Goal: Register for event/course

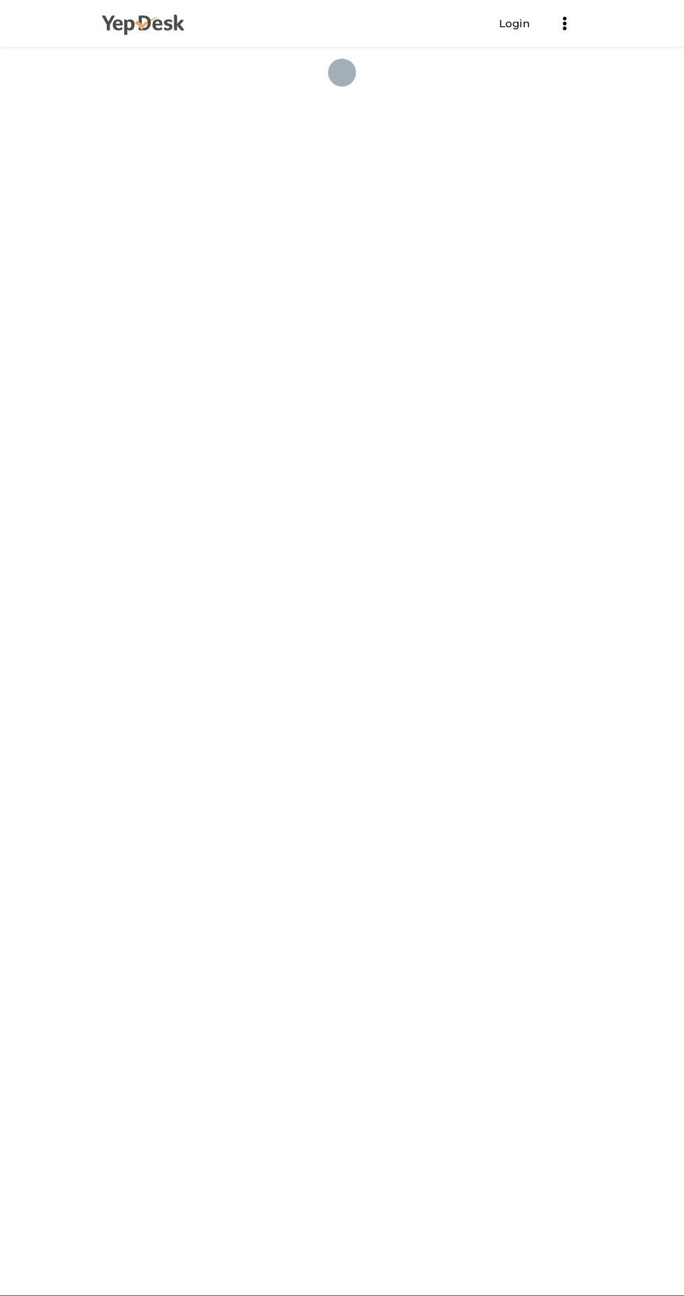
click at [103, 16] on use at bounding box center [143, 25] width 82 height 20
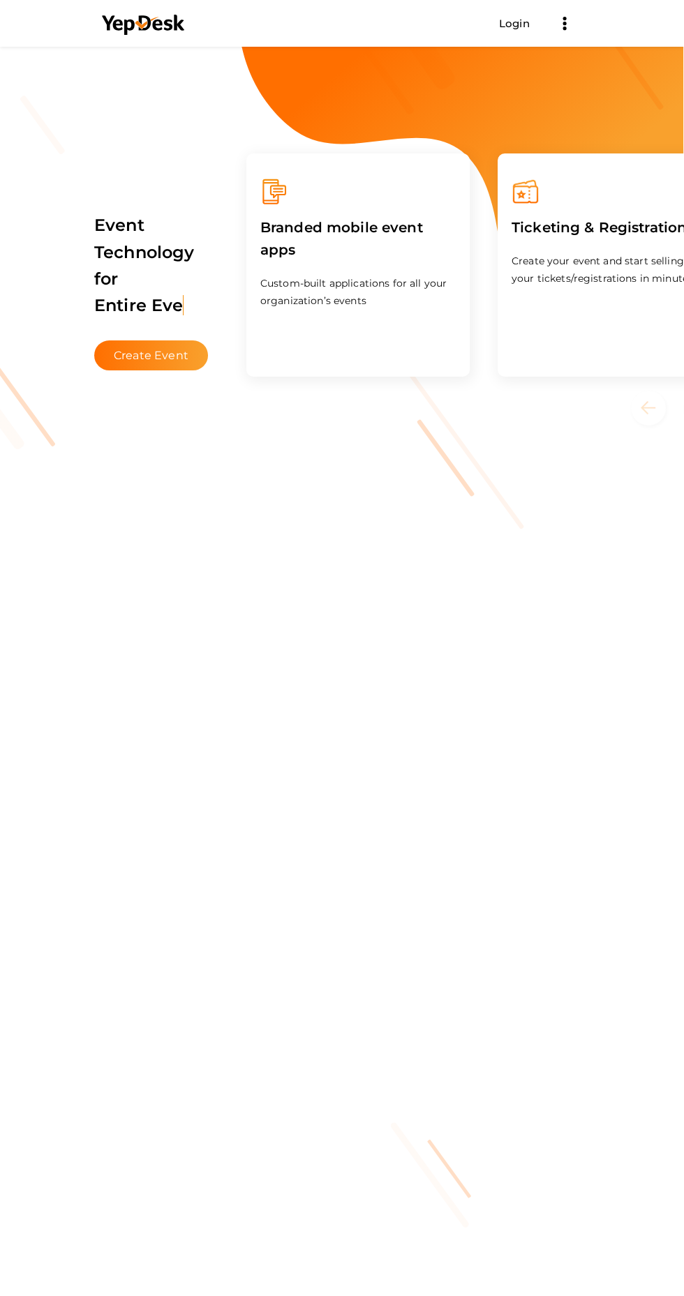
click at [497, 35] on li "Login Get Started Branded mobile event apps YepDesk Meet Powerful Registration …" at bounding box center [341, 23] width 501 height 45
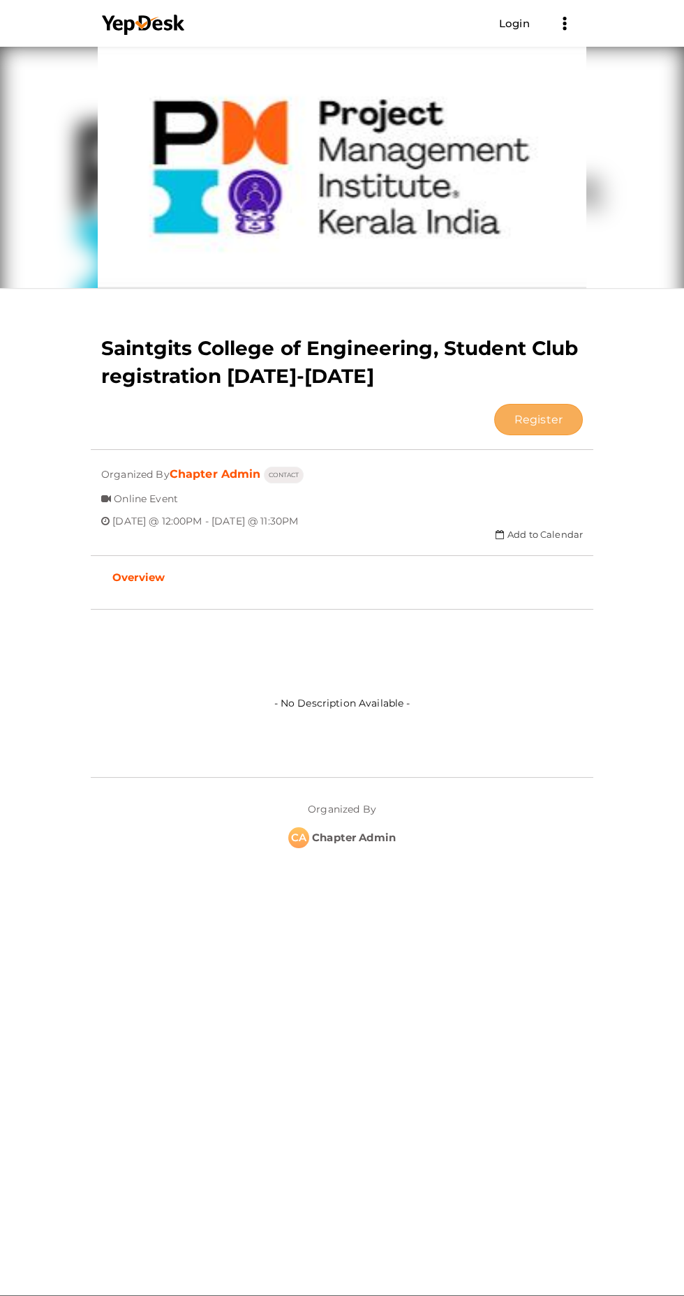
click at [494, 404] on button "Register" at bounding box center [538, 419] width 89 height 31
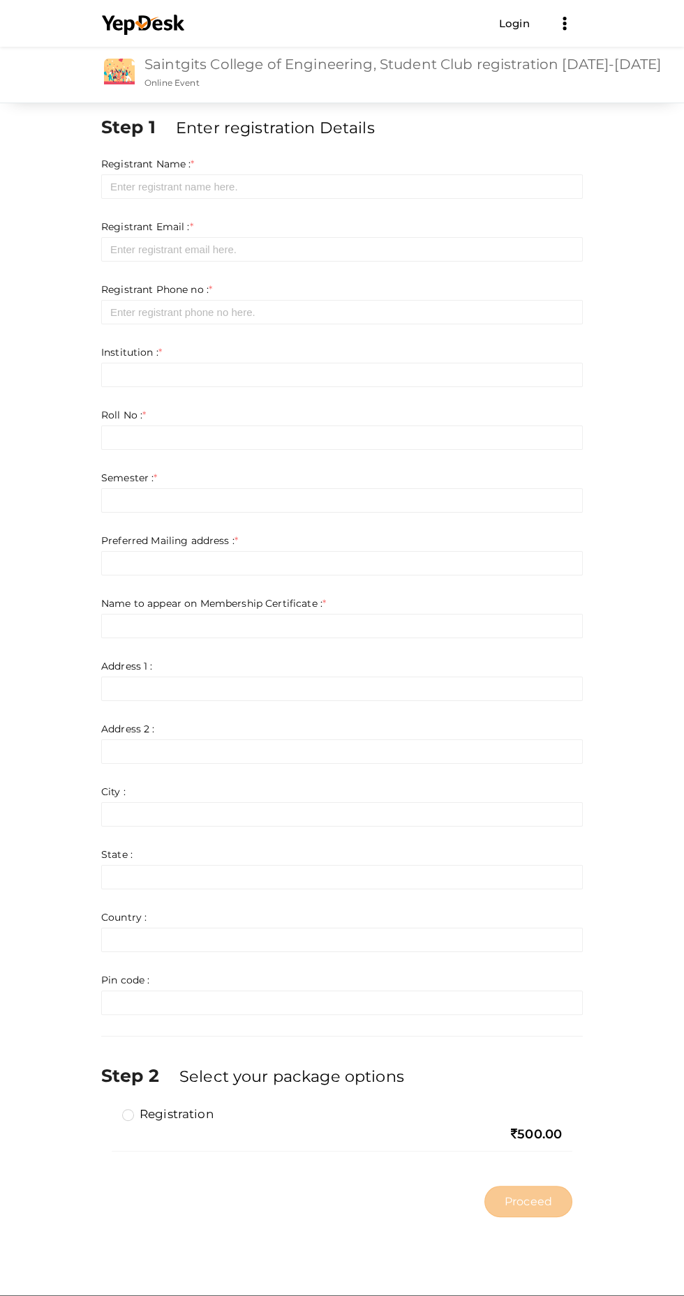
click at [230, 67] on link "Saintgits College of Engineering, Student Club registration [DATE]-[DATE]" at bounding box center [402, 64] width 516 height 17
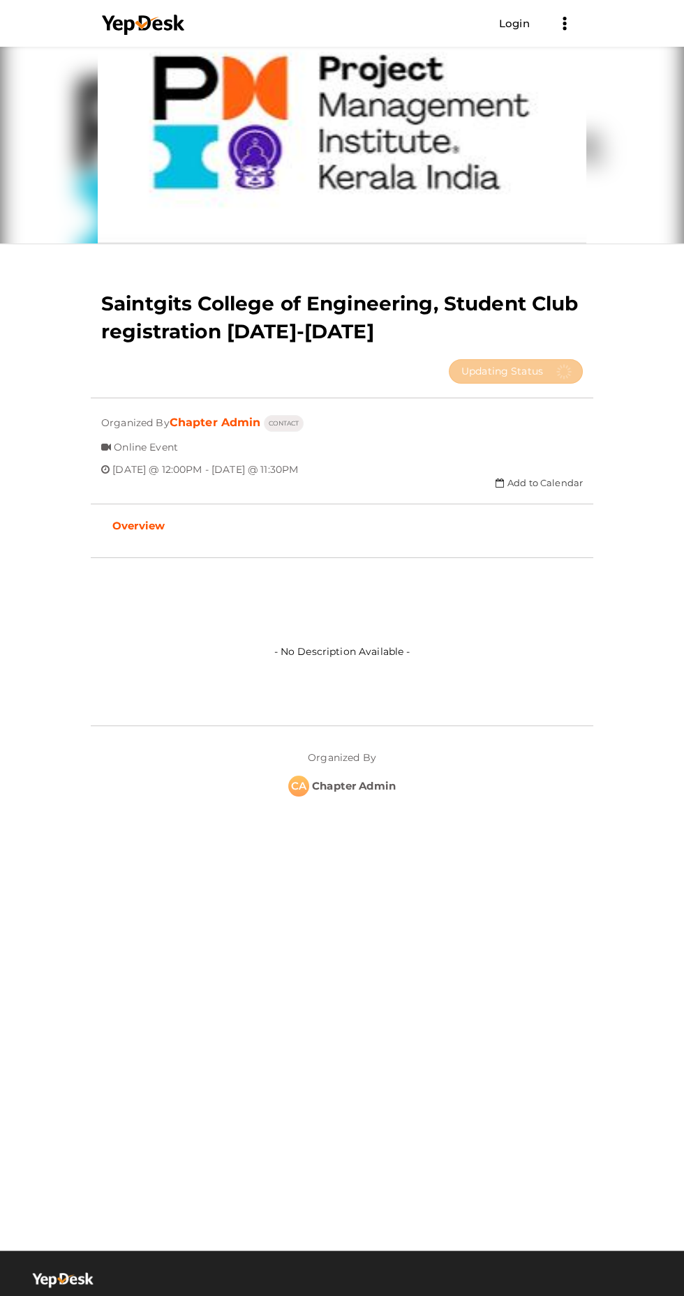
scroll to position [47, 0]
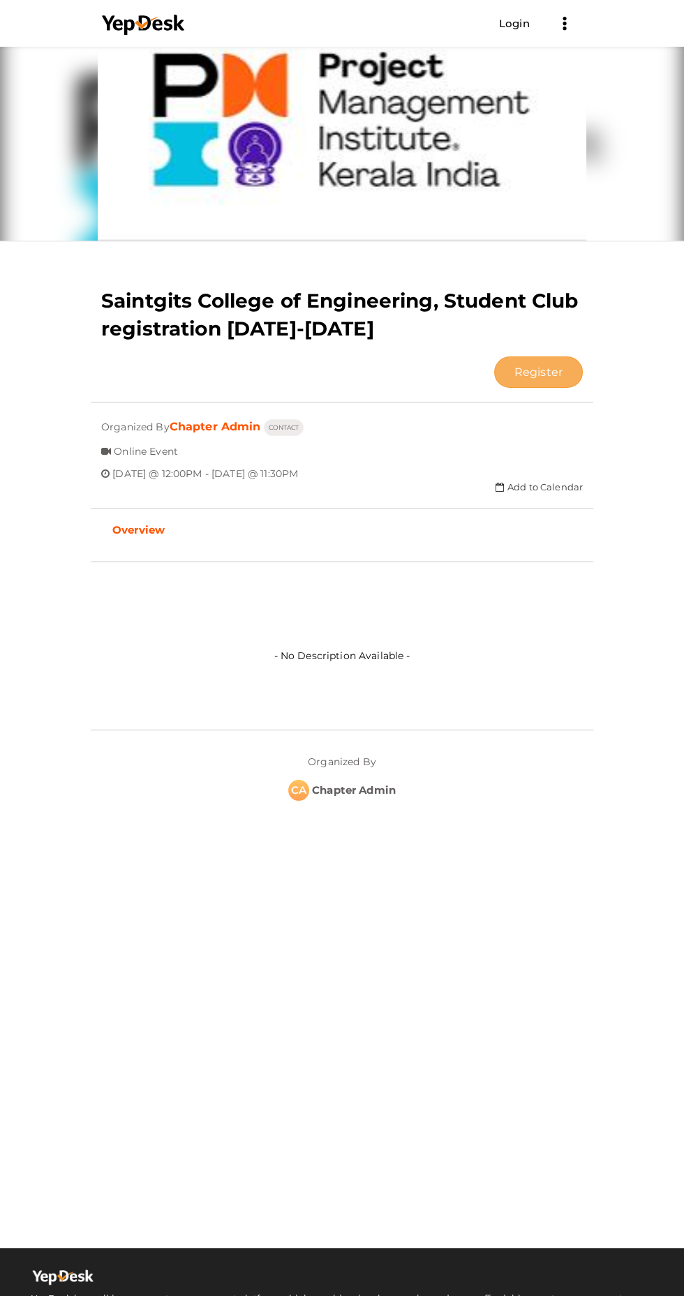
click at [494, 356] on button "Register" at bounding box center [538, 371] width 89 height 31
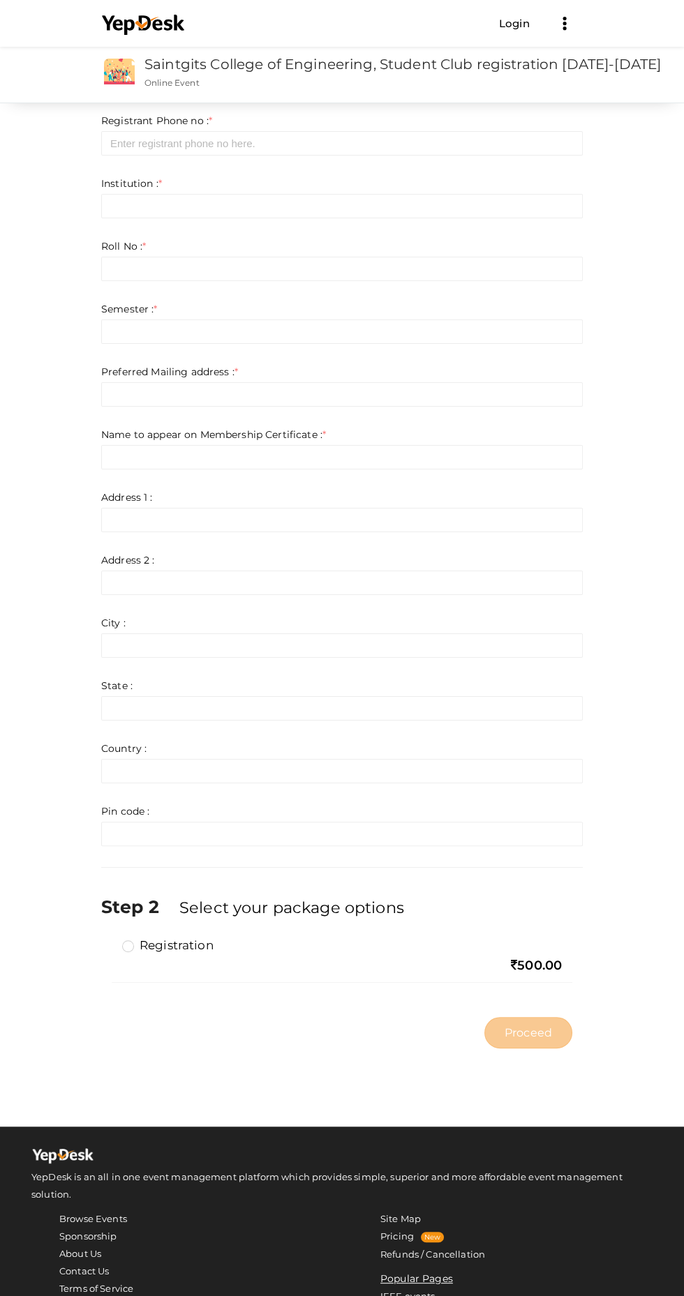
scroll to position [168, 0]
click at [490, 937] on div "Registration" at bounding box center [341, 947] width 439 height 20
